Goal: Task Accomplishment & Management: Manage account settings

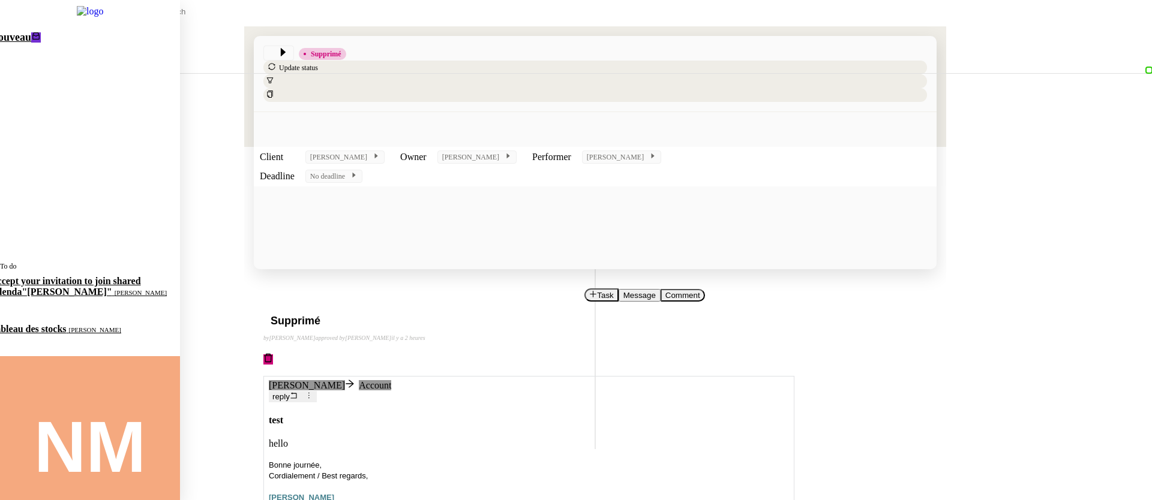
click at [26, 41] on span "Nouveau" at bounding box center [10, 37] width 41 height 12
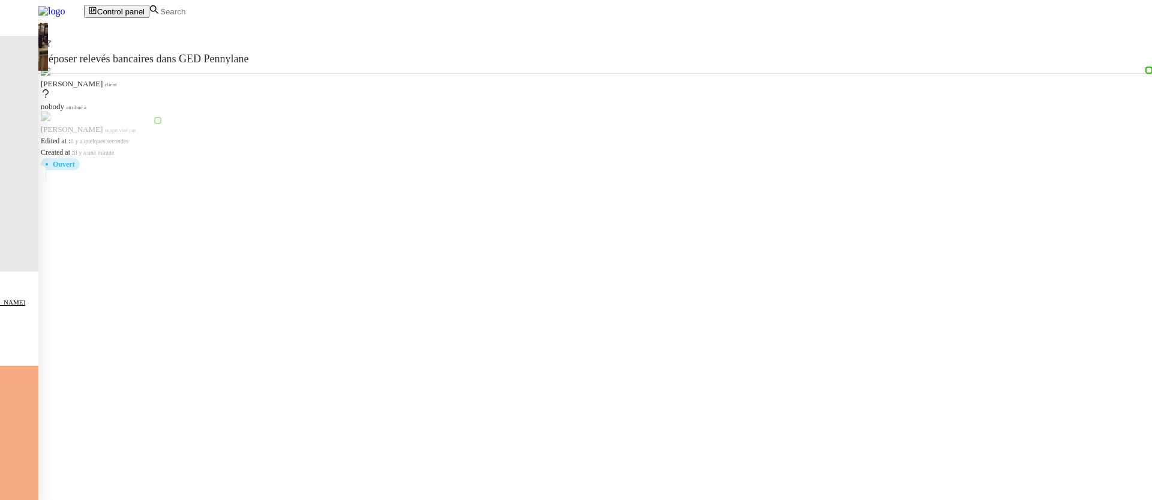
click at [263, 17] on input at bounding box center [211, 12] width 104 height 10
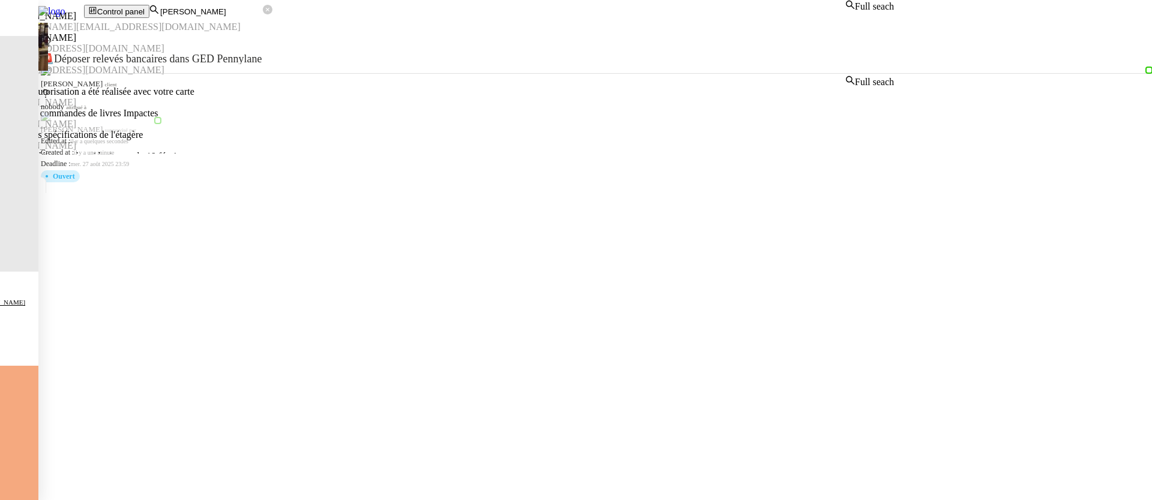
click at [296, 32] on nz-auto-option "[PERSON_NAME] [PERSON_NAME][EMAIL_ADDRESS][DOMAIN_NAME]" at bounding box center [447, 22] width 894 height 22
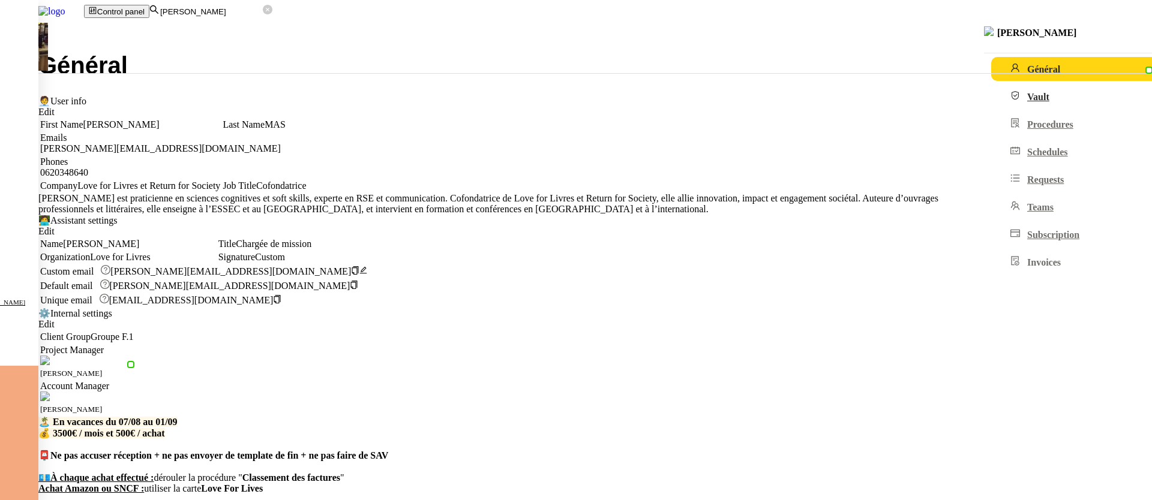
click at [1027, 98] on span "Vault" at bounding box center [1038, 97] width 22 height 10
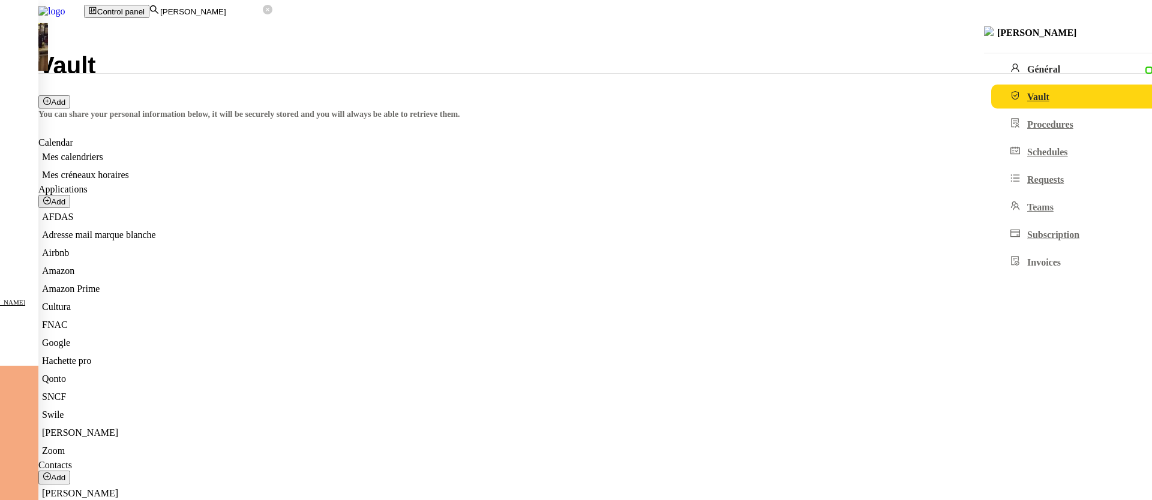
click at [1027, 65] on span "Général" at bounding box center [1043, 69] width 33 height 10
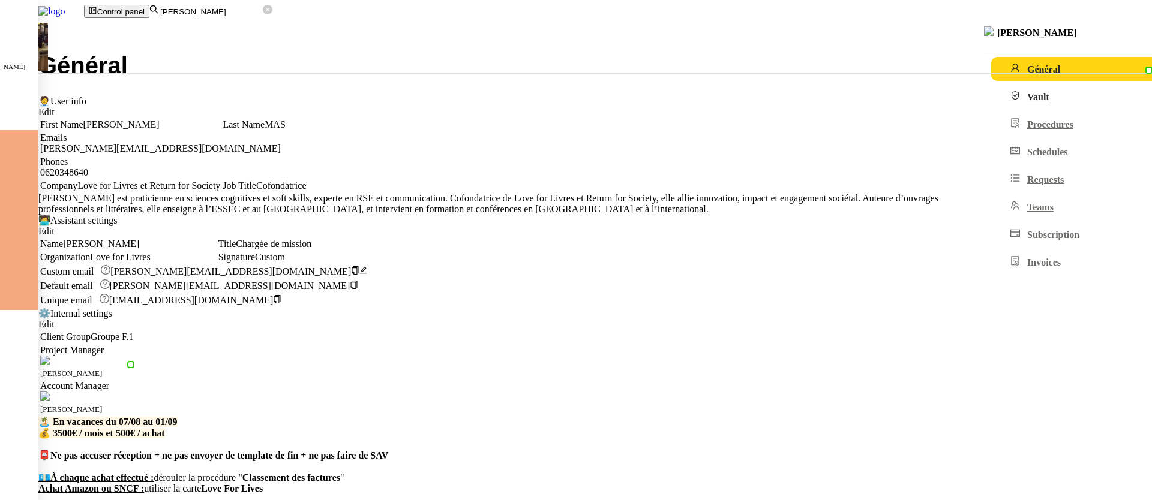
click at [991, 98] on link "Vault" at bounding box center [1094, 97] width 206 height 24
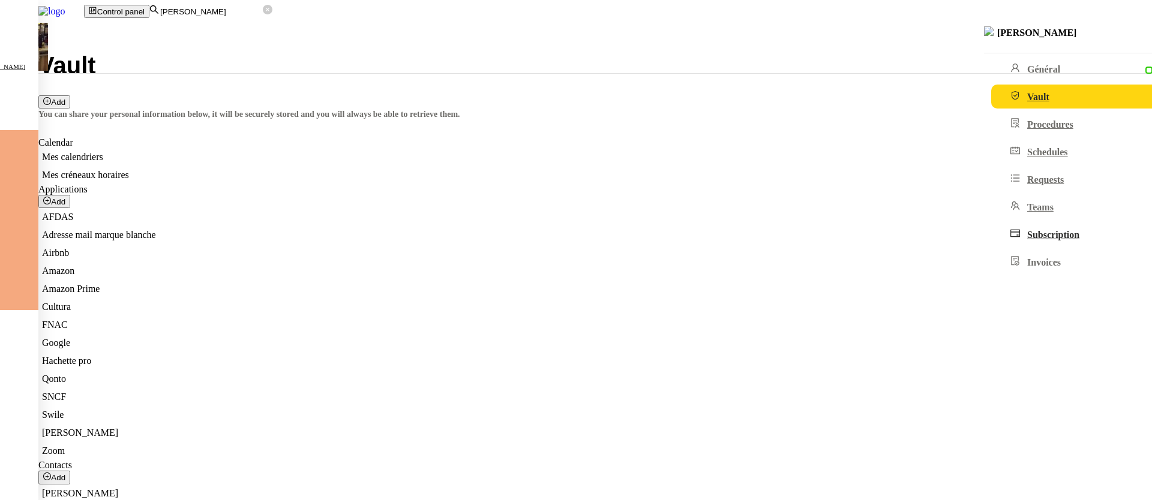
click at [991, 246] on link "Subscription" at bounding box center [1094, 235] width 206 height 24
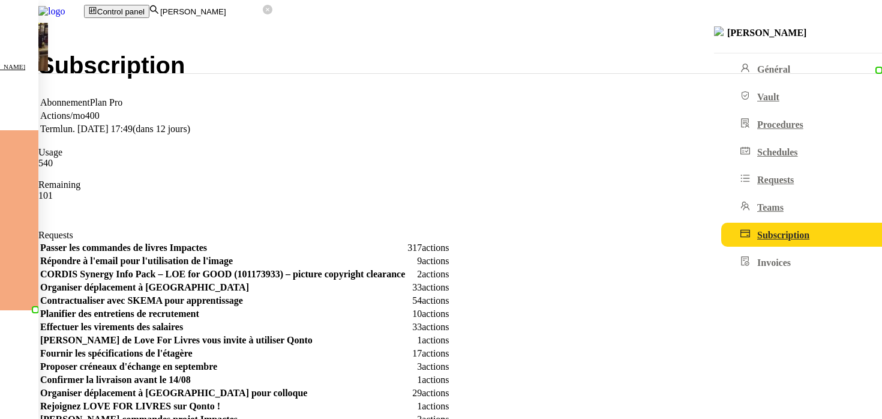
click at [263, 15] on input "[PERSON_NAME]" at bounding box center [211, 12] width 104 height 10
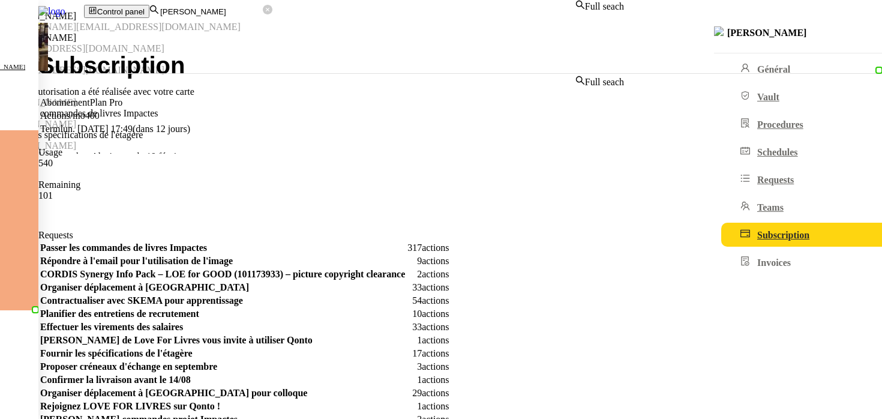
click at [263, 15] on input "[PERSON_NAME]" at bounding box center [211, 12] width 104 height 10
click at [263, 11] on input "[PERSON_NAME]" at bounding box center [211, 12] width 104 height 10
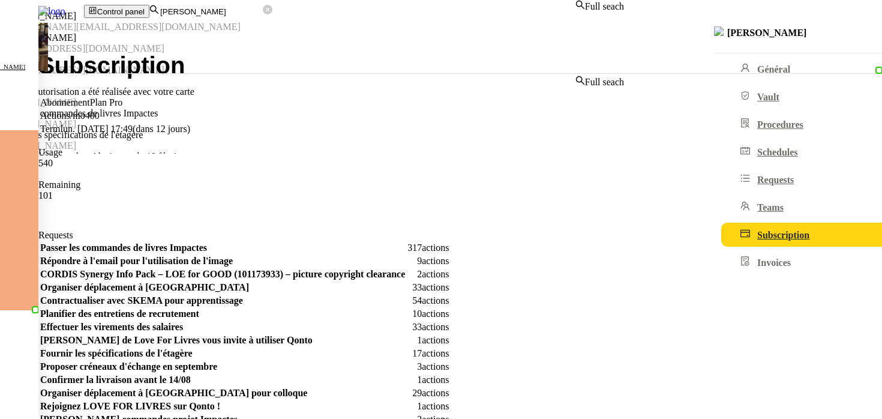
paste input "[PERSON_NAME]"
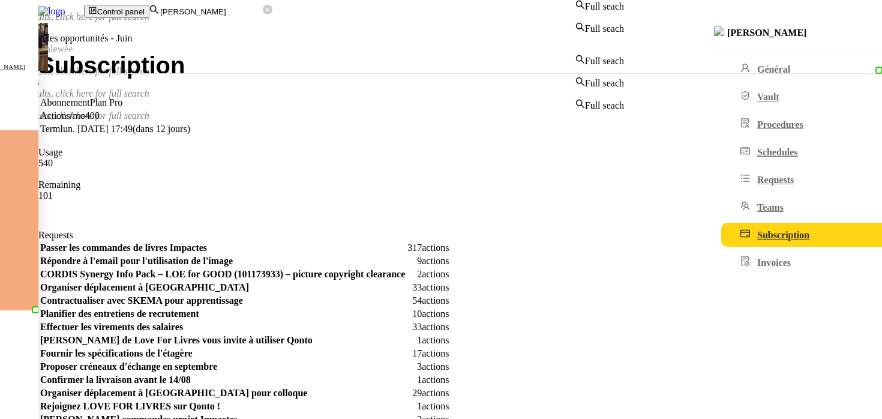
type input "[PERSON_NAME]"
click at [263, 14] on input "[PERSON_NAME]" at bounding box center [211, 12] width 104 height 10
